Goal: Task Accomplishment & Management: Use online tool/utility

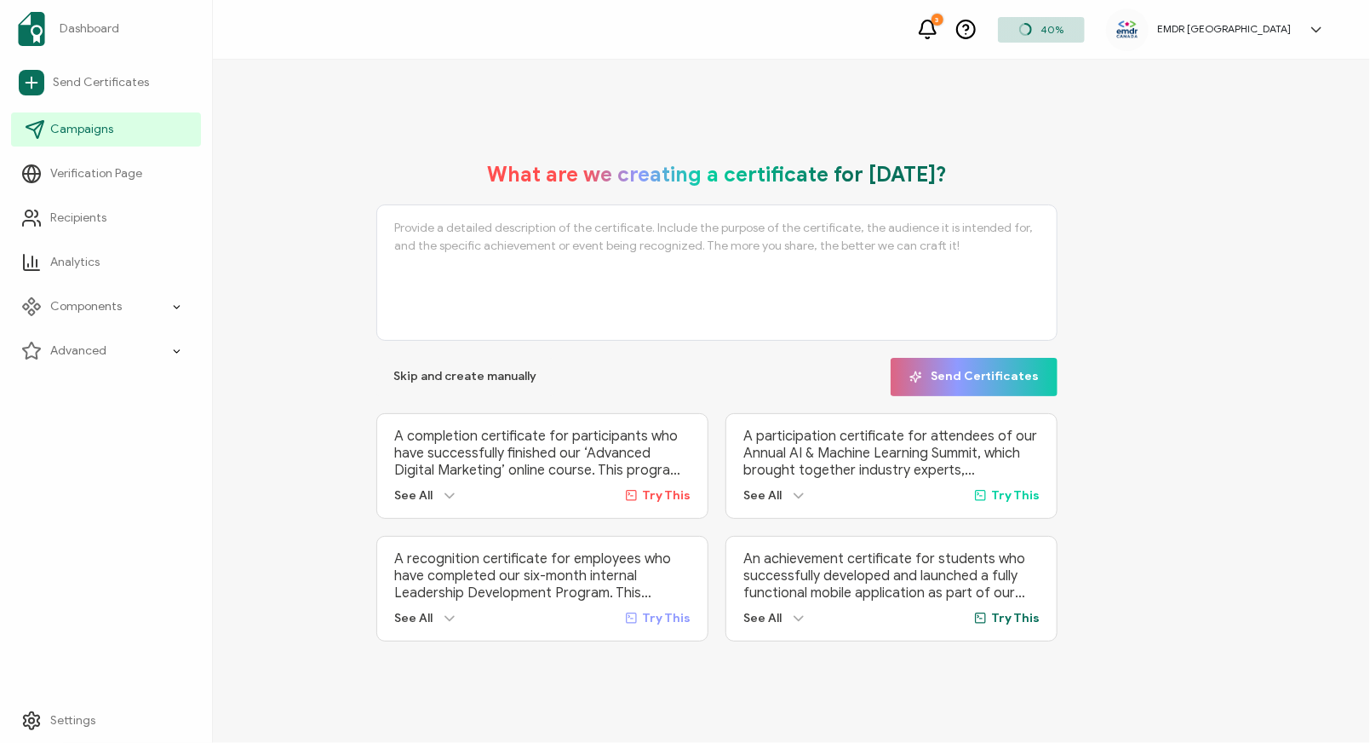
click at [57, 134] on span "Campaigns" at bounding box center [81, 129] width 63 height 17
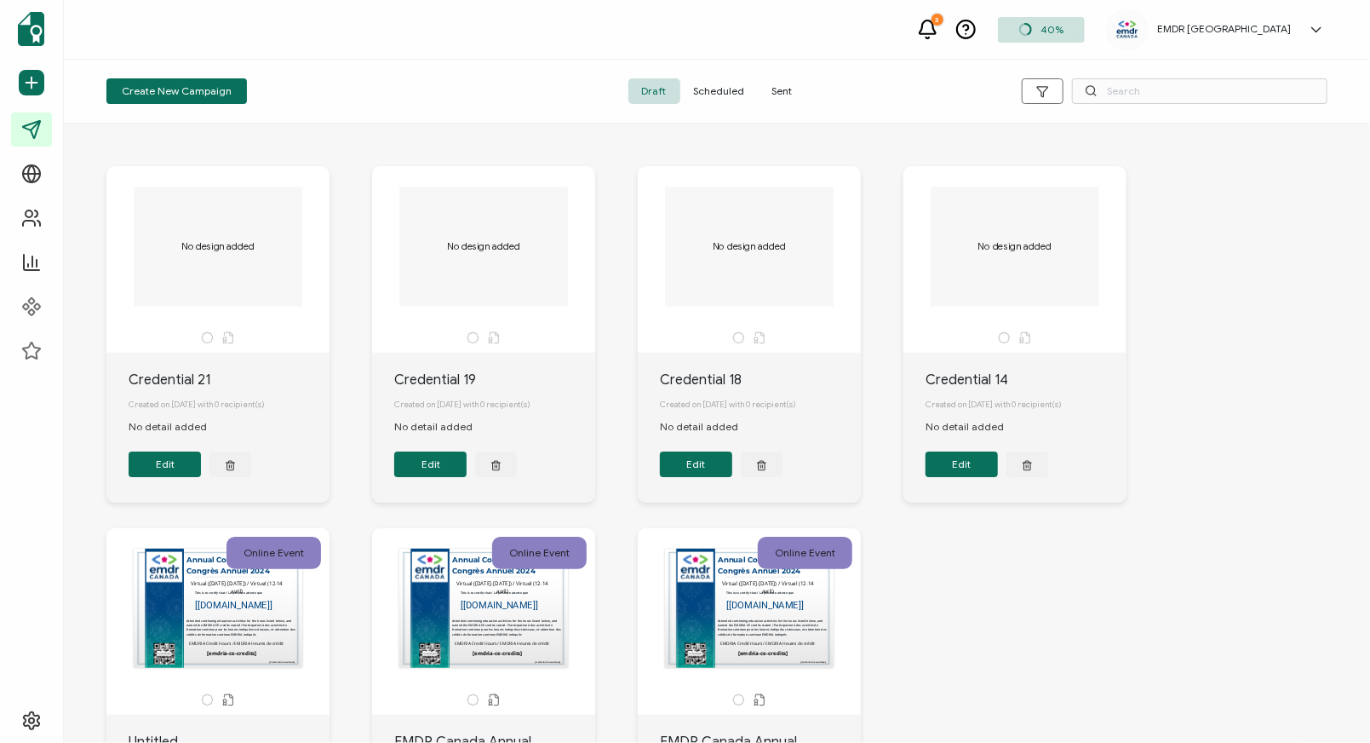
click at [191, 282] on div "No design added" at bounding box center [218, 246] width 179 height 119
click at [779, 91] on span "Sent" at bounding box center [783, 91] width 48 height 26
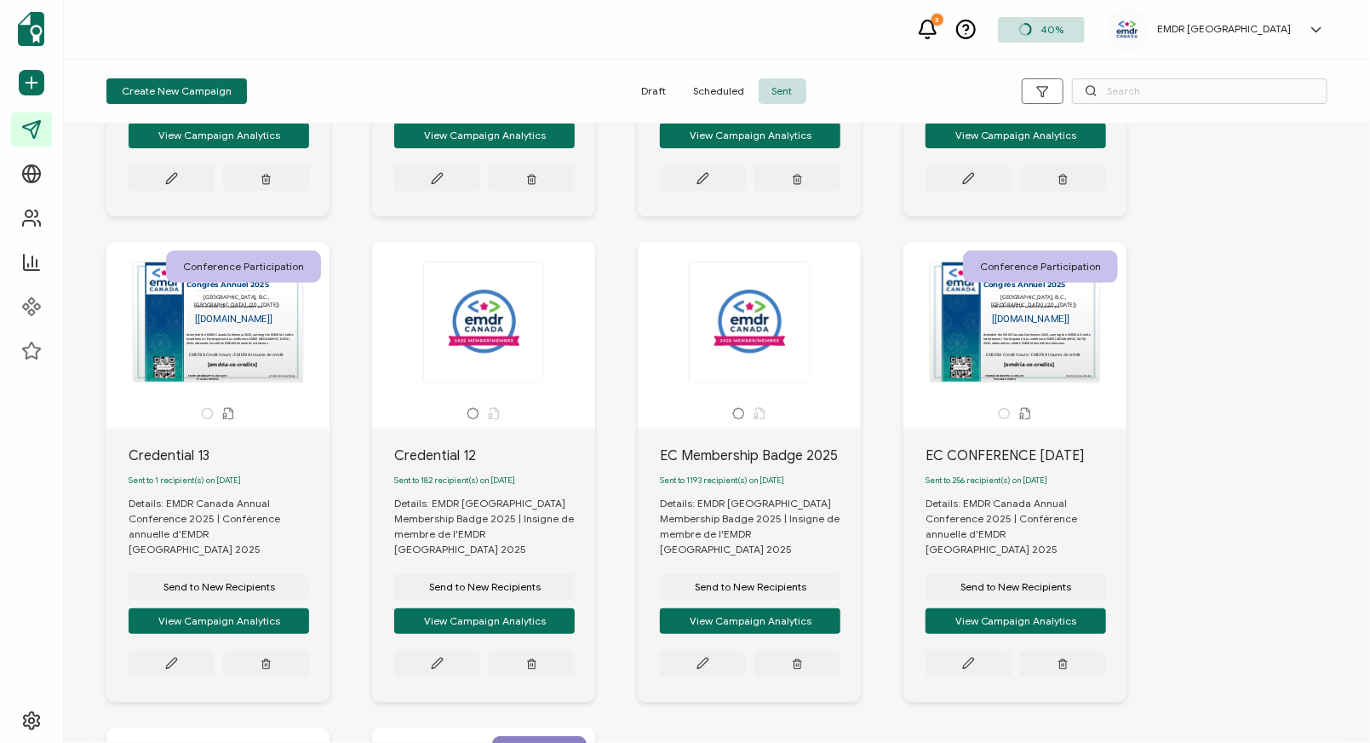
scroll to position [412, 0]
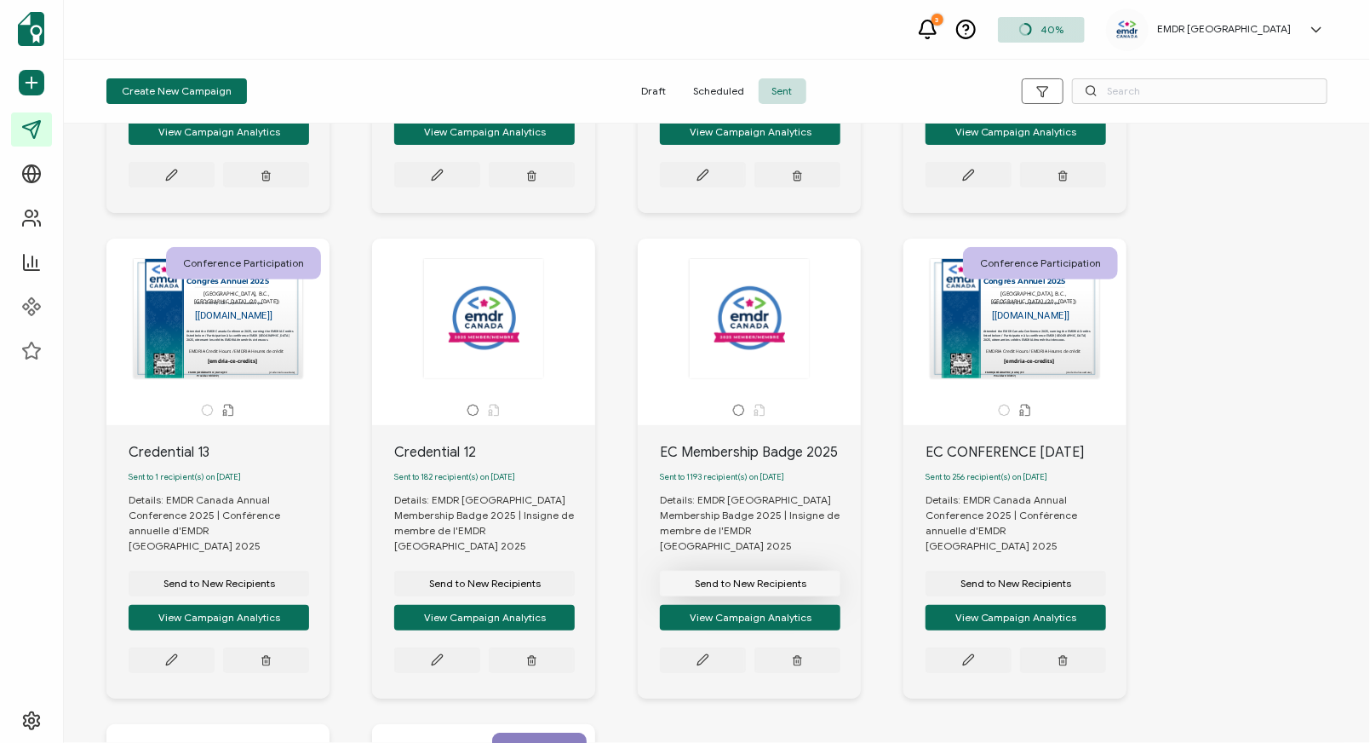
click at [275, 103] on span "Send to New Recipients" at bounding box center [220, 98] width 112 height 10
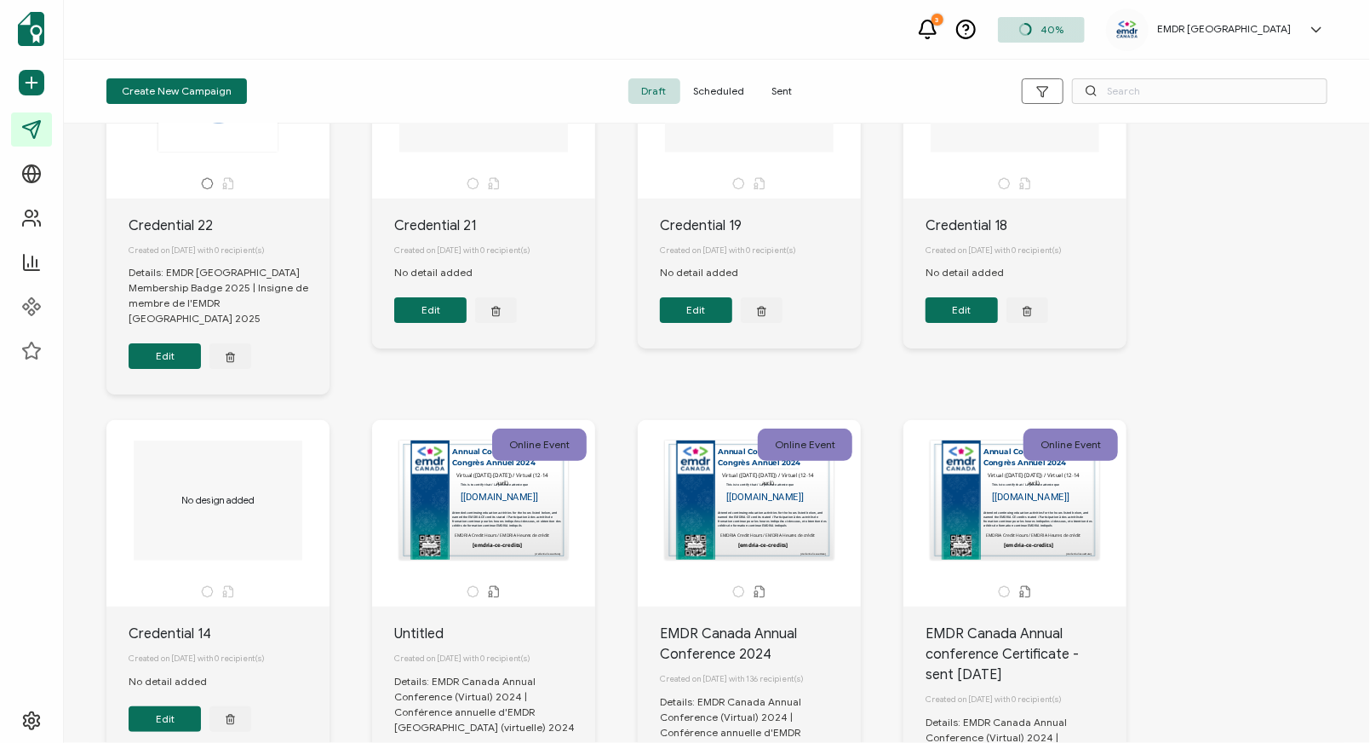
scroll to position [121, 0]
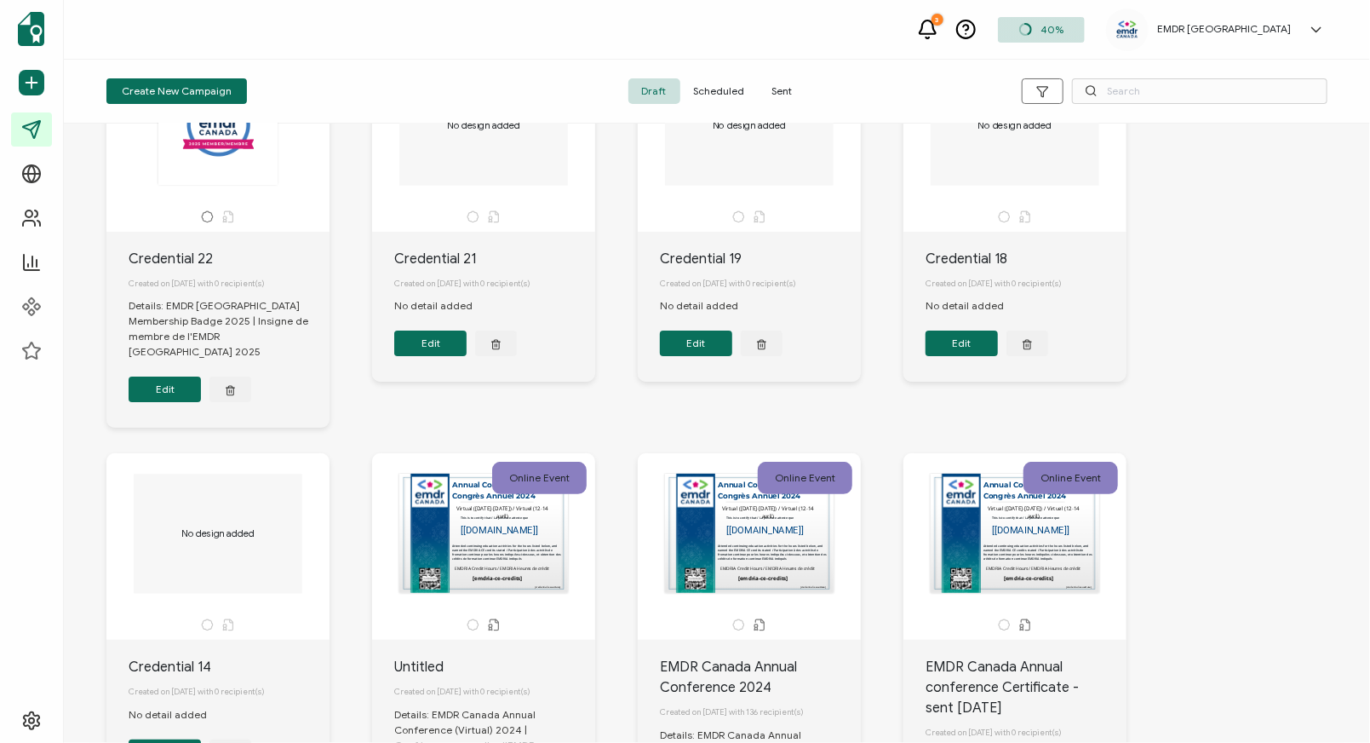
click at [786, 89] on span "Sent" at bounding box center [783, 91] width 48 height 26
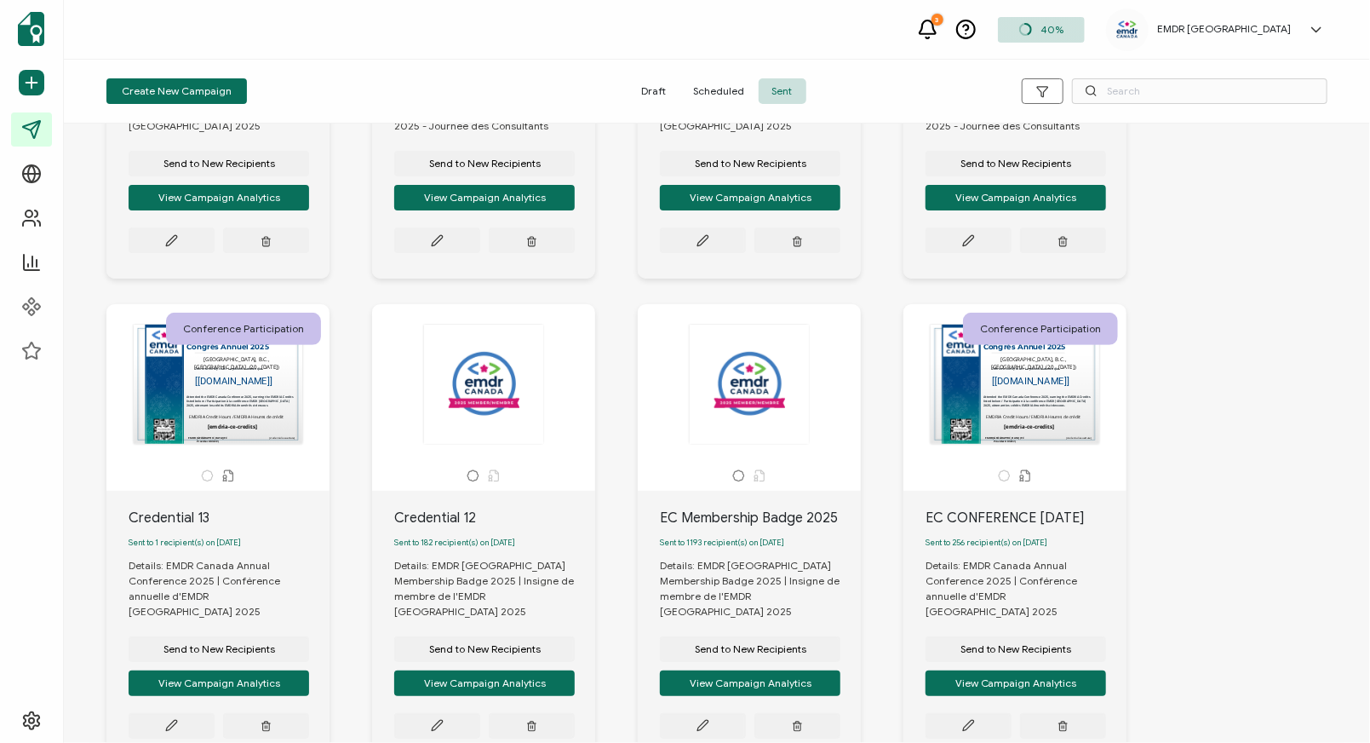
scroll to position [444, 0]
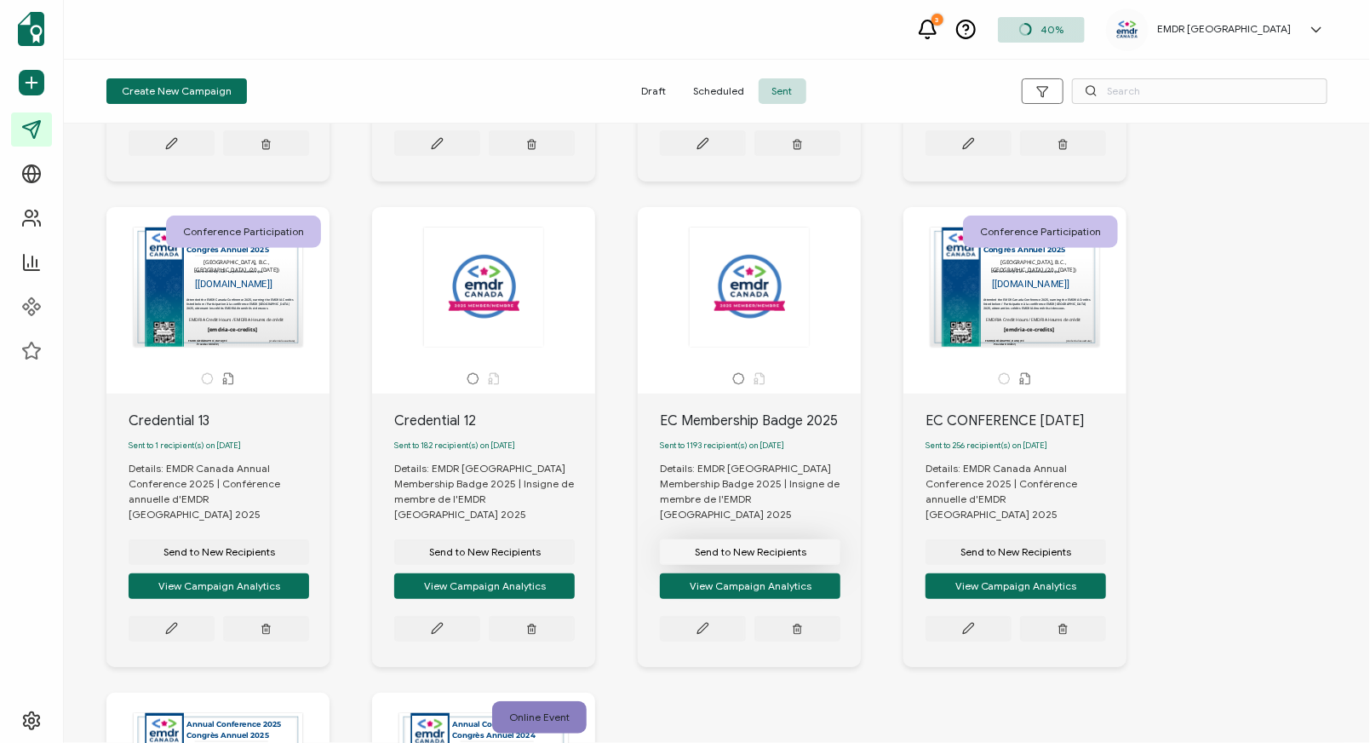
click at [275, 72] on span "Send to New Recipients" at bounding box center [220, 66] width 112 height 10
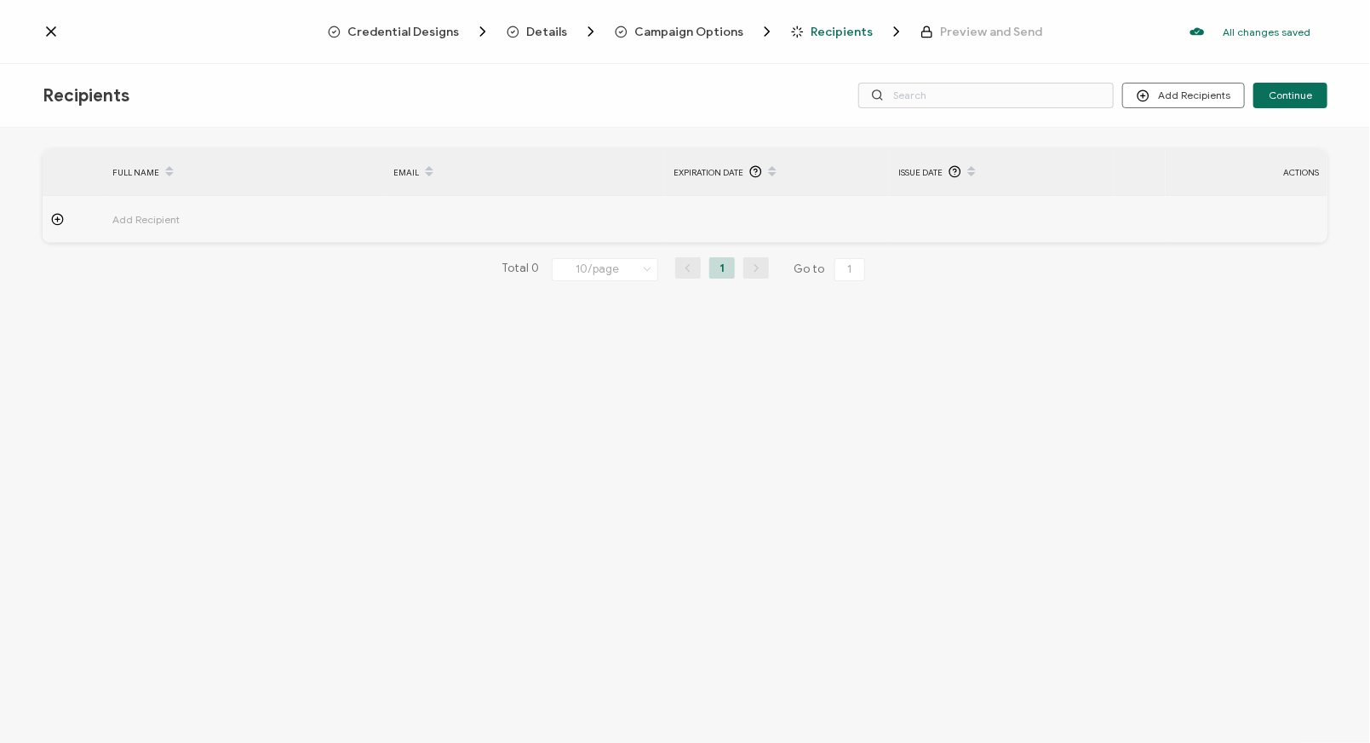
click at [59, 219] on icon at bounding box center [57, 219] width 4 height 0
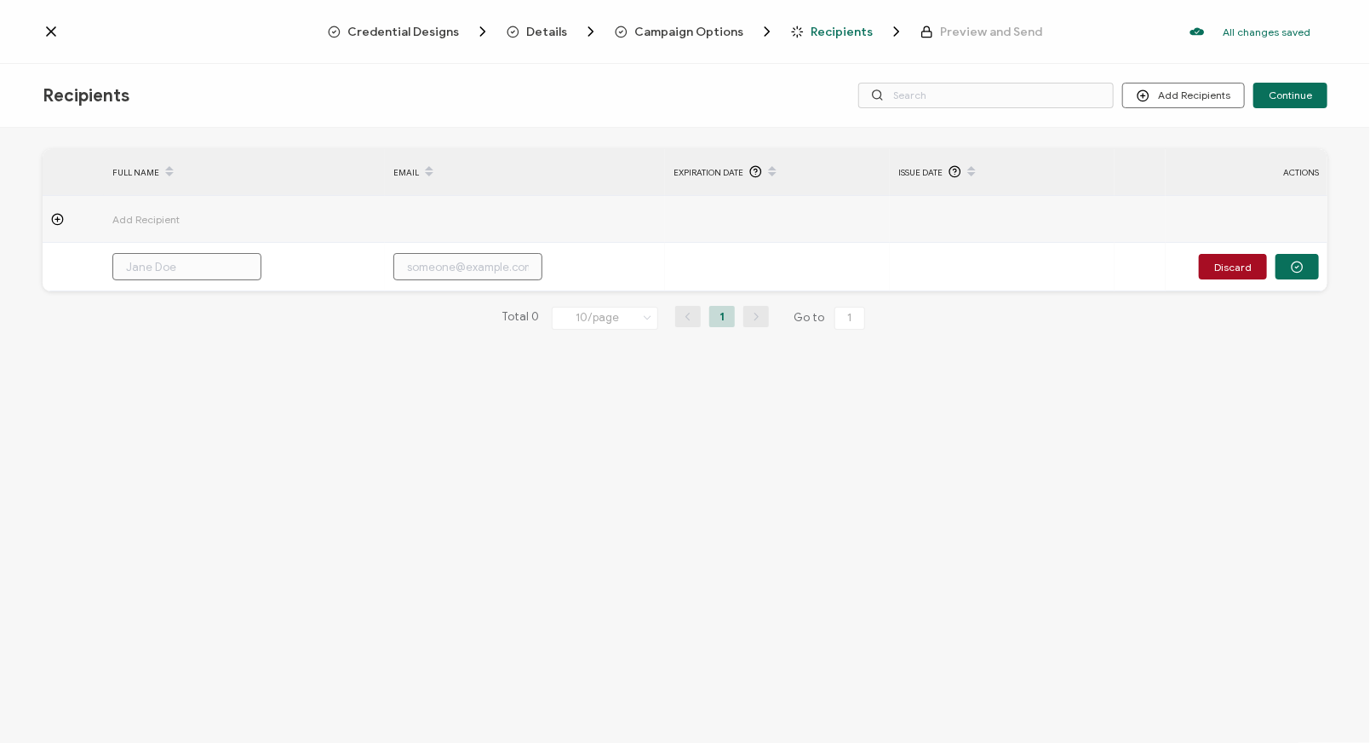
click at [49, 32] on icon at bounding box center [51, 31] width 17 height 17
